Goal: Transaction & Acquisition: Purchase product/service

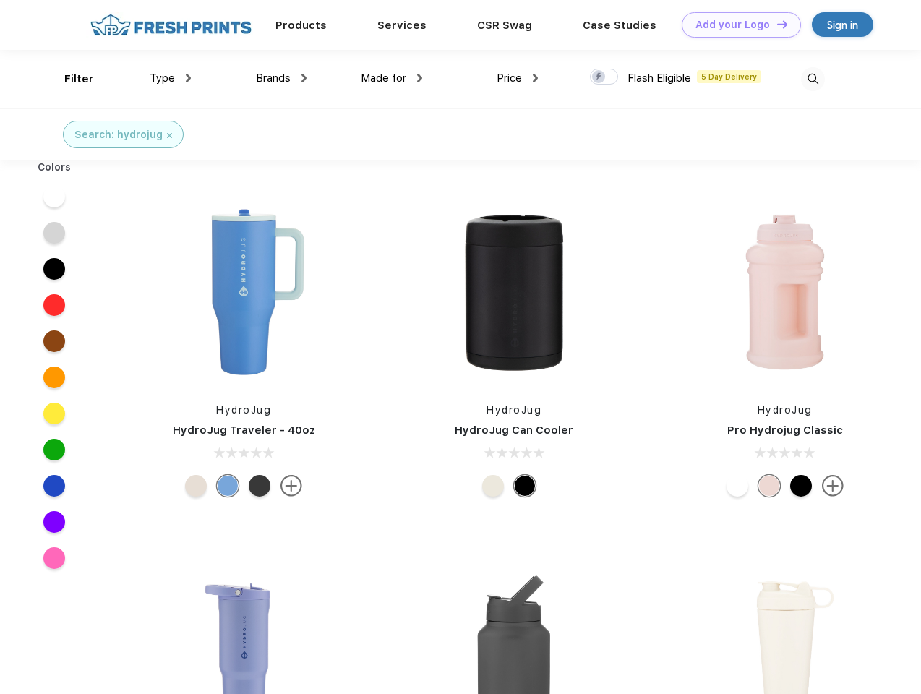
click at [736, 25] on link "Add your Logo Design Tool" at bounding box center [741, 24] width 119 height 25
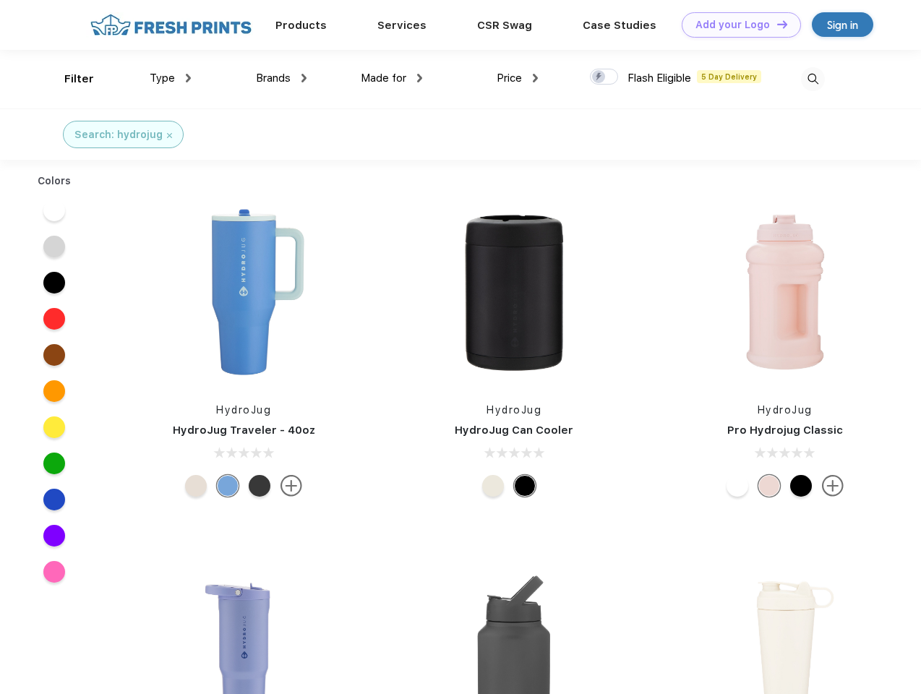
click at [0, 0] on div "Design Tool" at bounding box center [0, 0] width 0 height 0
click at [776, 24] on link "Add your Logo Design Tool" at bounding box center [741, 24] width 119 height 25
click at [69, 79] on div "Filter" at bounding box center [79, 79] width 30 height 17
click at [171, 78] on span "Type" at bounding box center [162, 78] width 25 height 13
click at [281, 78] on span "Brands" at bounding box center [273, 78] width 35 height 13
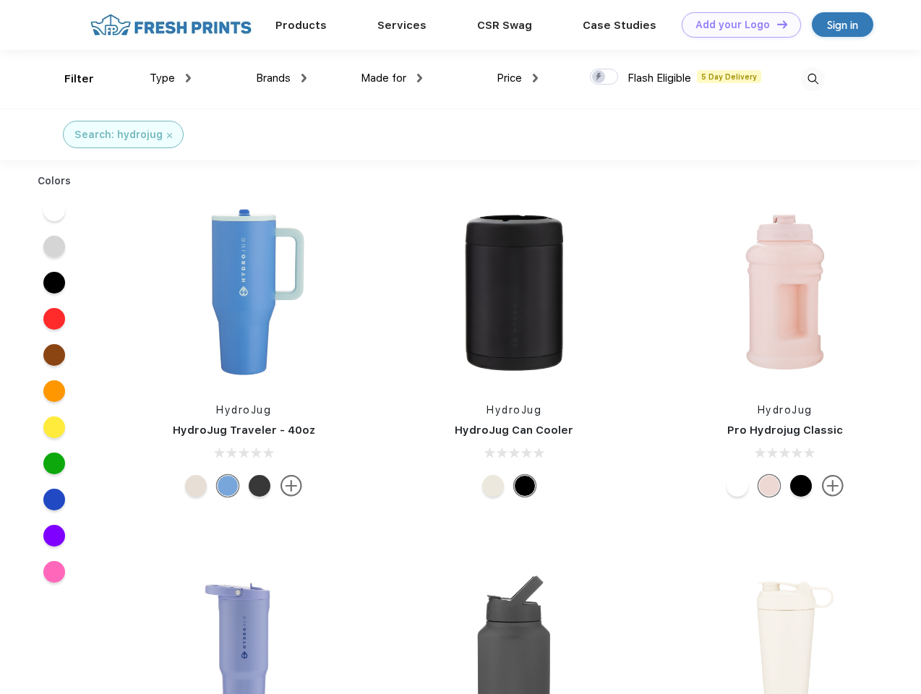
click at [392, 78] on span "Made for" at bounding box center [384, 78] width 46 height 13
click at [518, 78] on span "Price" at bounding box center [509, 78] width 25 height 13
click at [605, 77] on div at bounding box center [604, 77] width 28 height 16
click at [600, 77] on input "checkbox" at bounding box center [594, 72] width 9 height 9
click at [813, 79] on img at bounding box center [813, 79] width 24 height 24
